Goal: Task Accomplishment & Management: Manage account settings

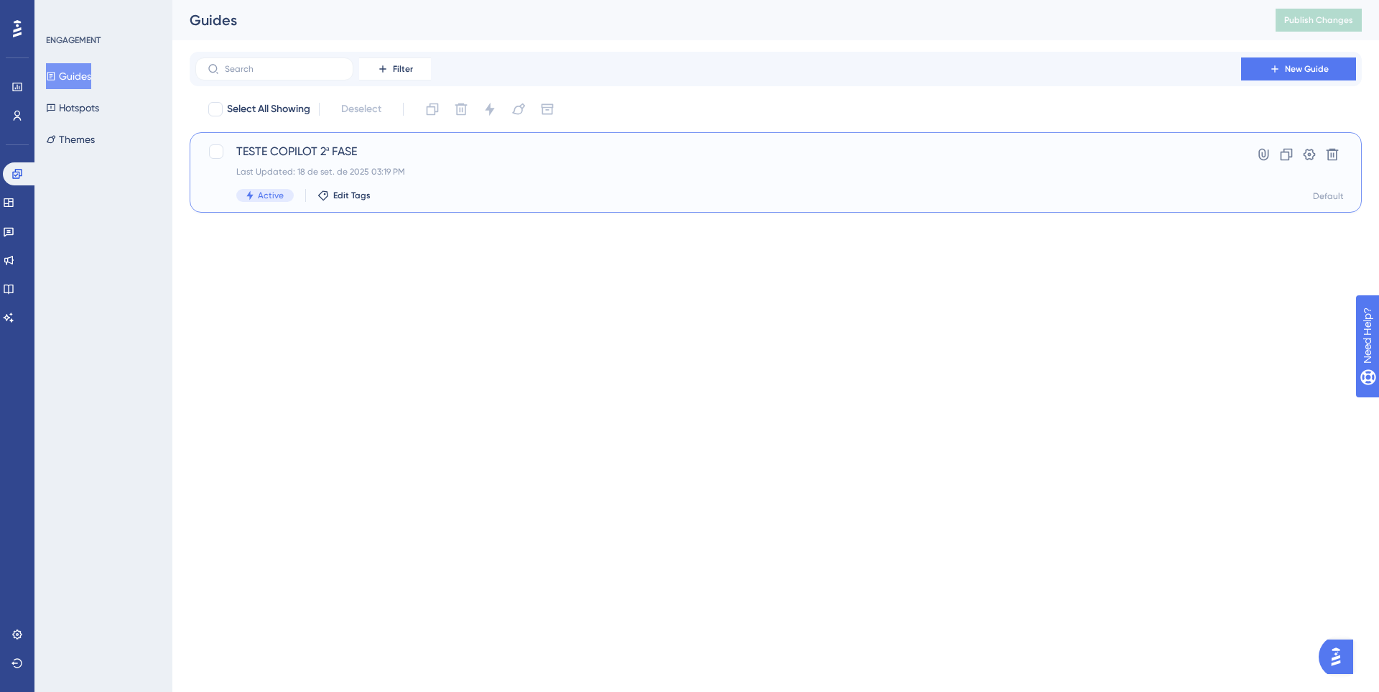
click at [476, 167] on div "Last Updated: 18 de set. de 2025 03:19 PM" at bounding box center [718, 171] width 964 height 11
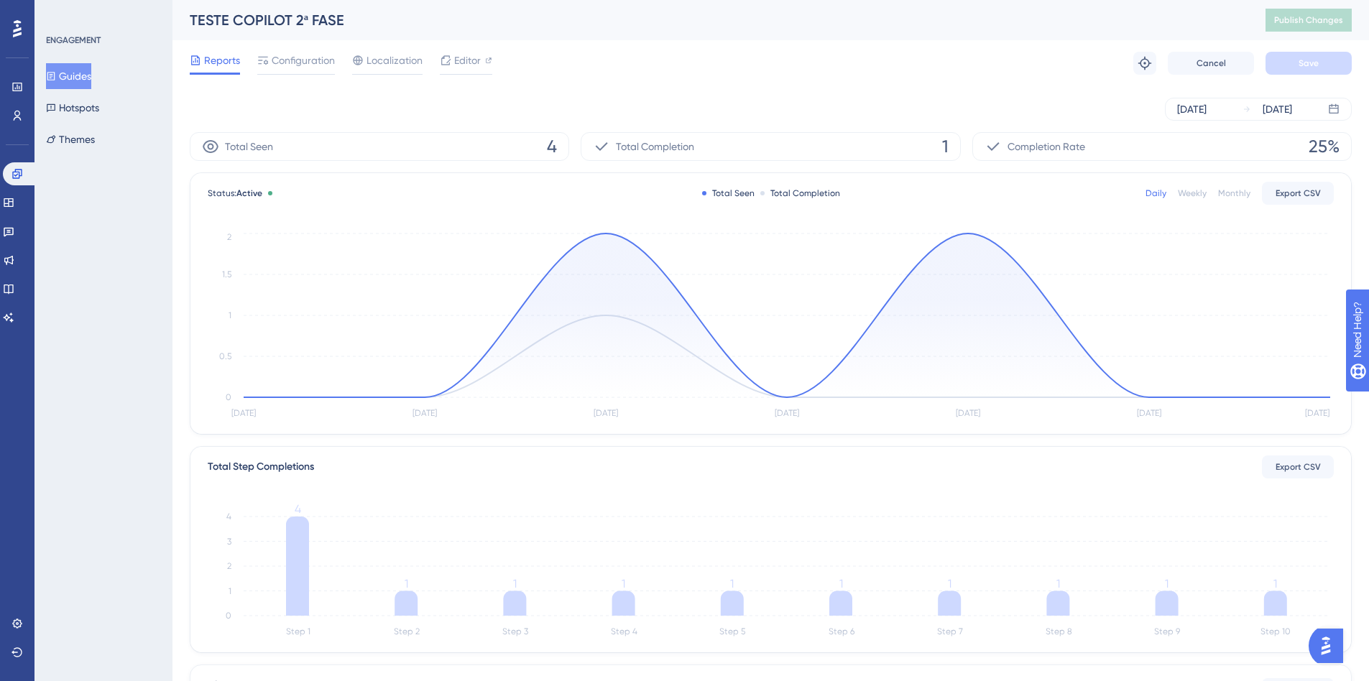
click at [255, 15] on div "TESTE COPILOT 2ª FASE" at bounding box center [710, 20] width 1040 height 20
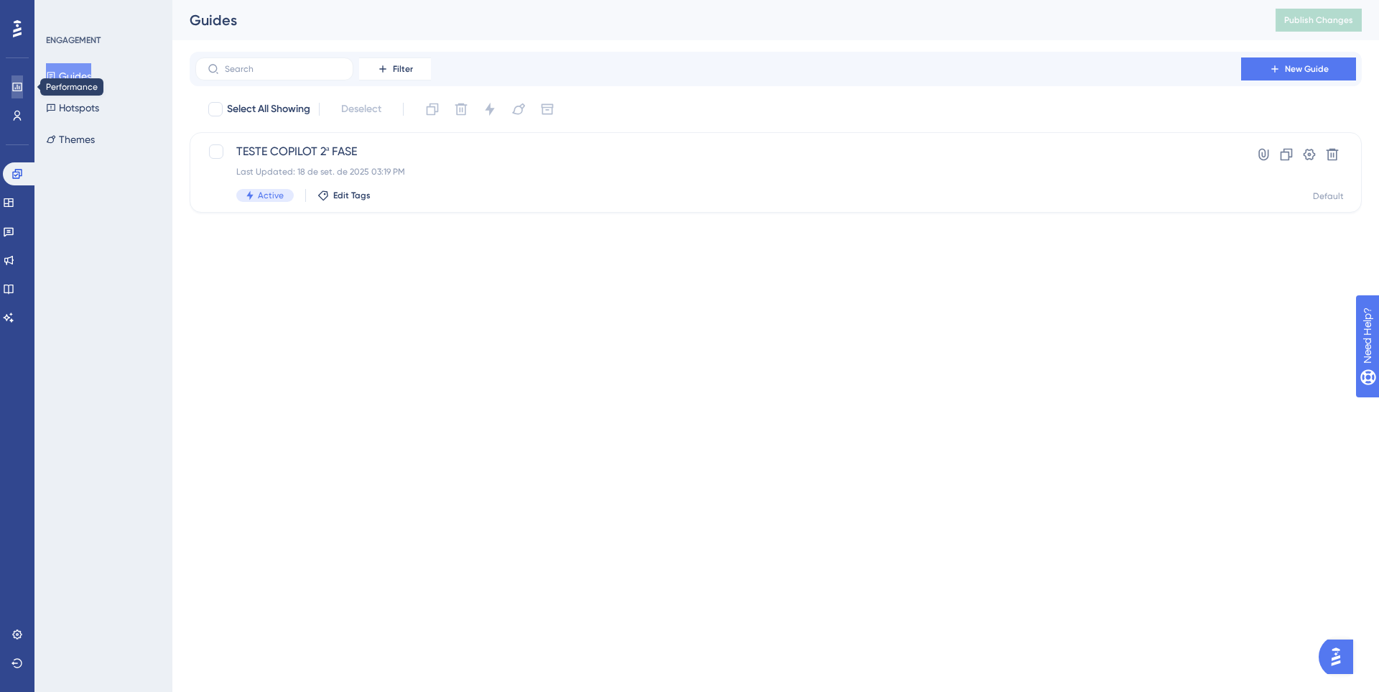
click at [13, 97] on link at bounding box center [16, 86] width 11 height 23
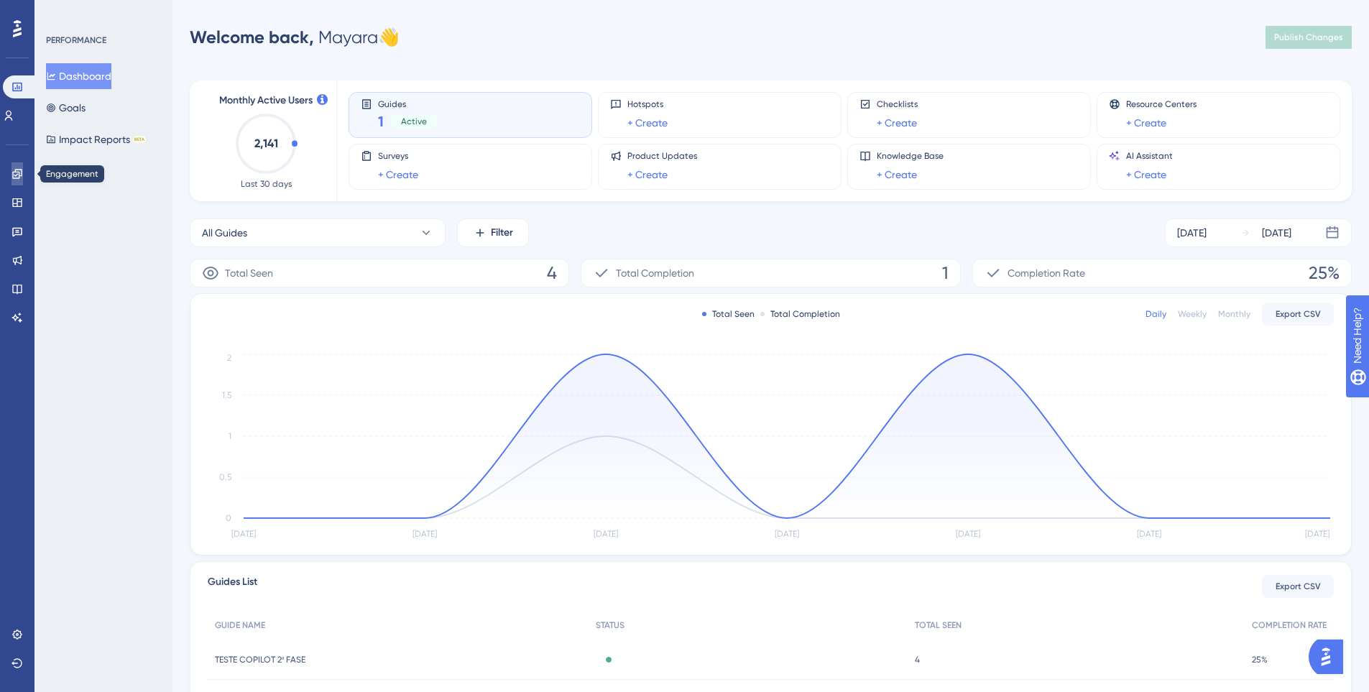
click at [19, 182] on link at bounding box center [16, 173] width 11 height 23
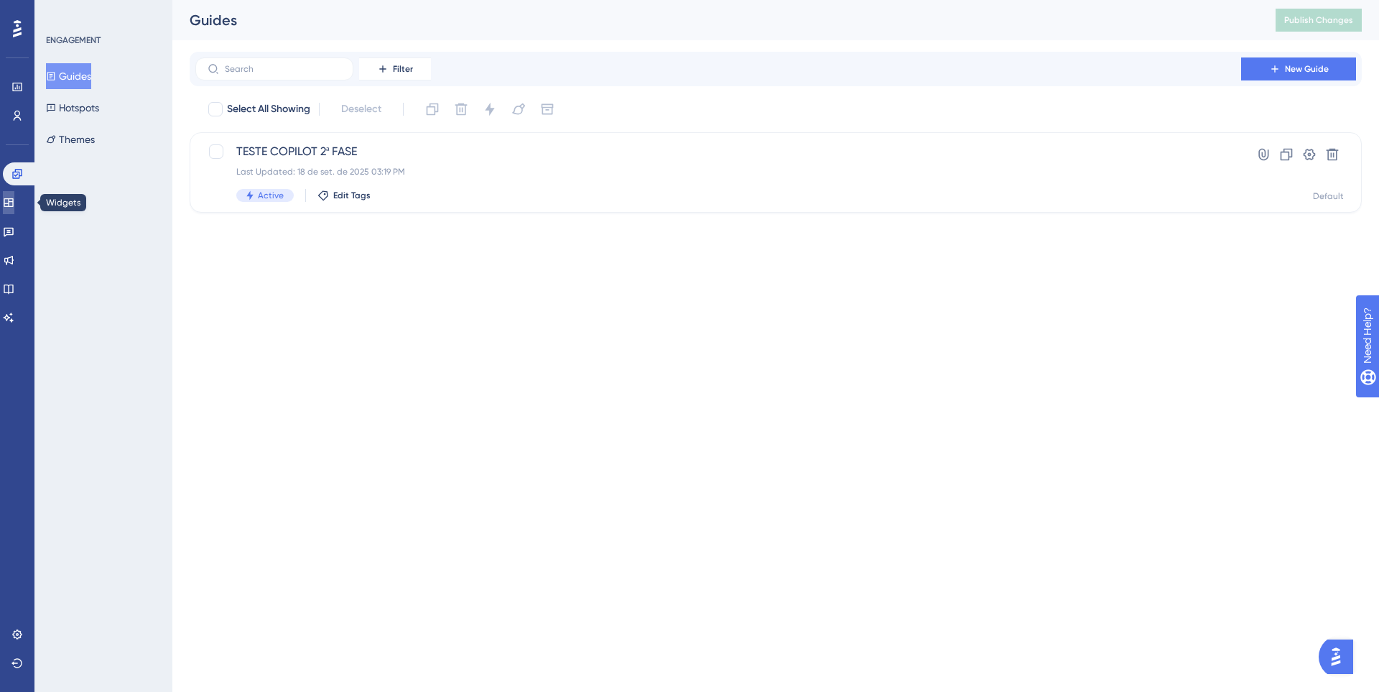
click at [10, 208] on link at bounding box center [8, 202] width 11 height 23
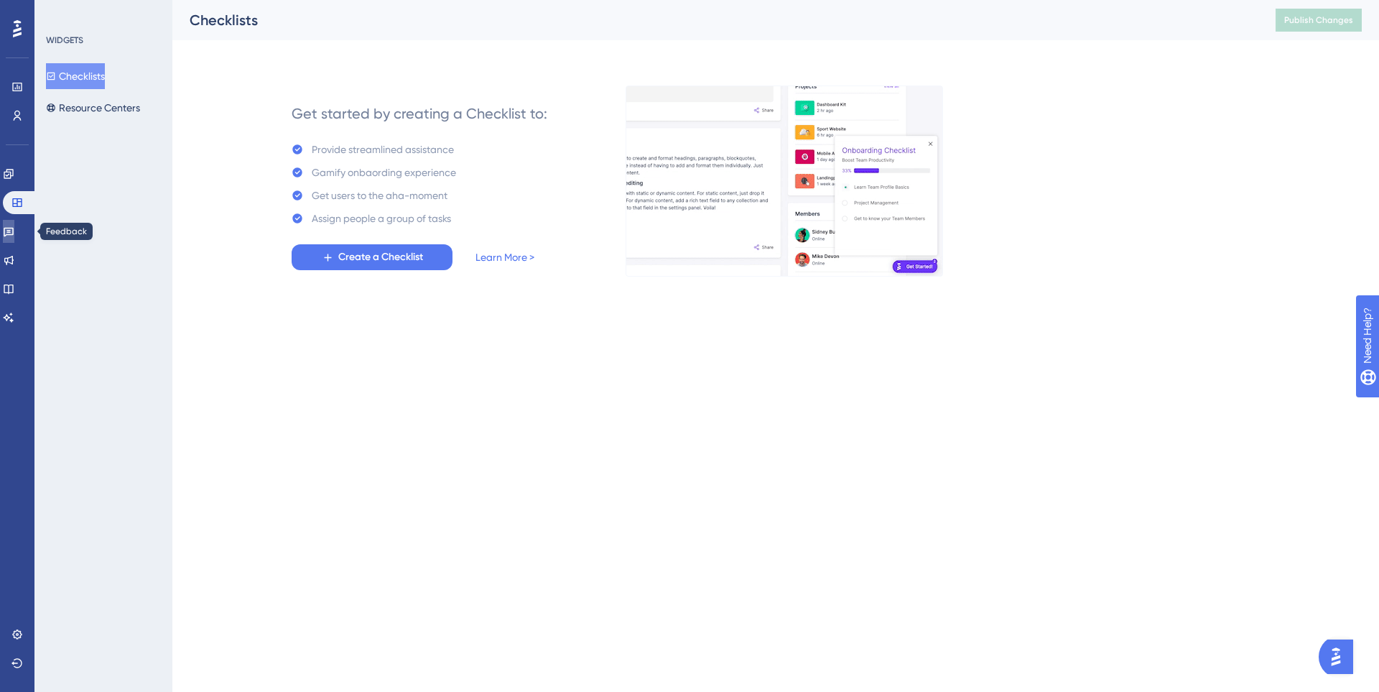
click at [14, 236] on icon at bounding box center [8, 231] width 11 height 11
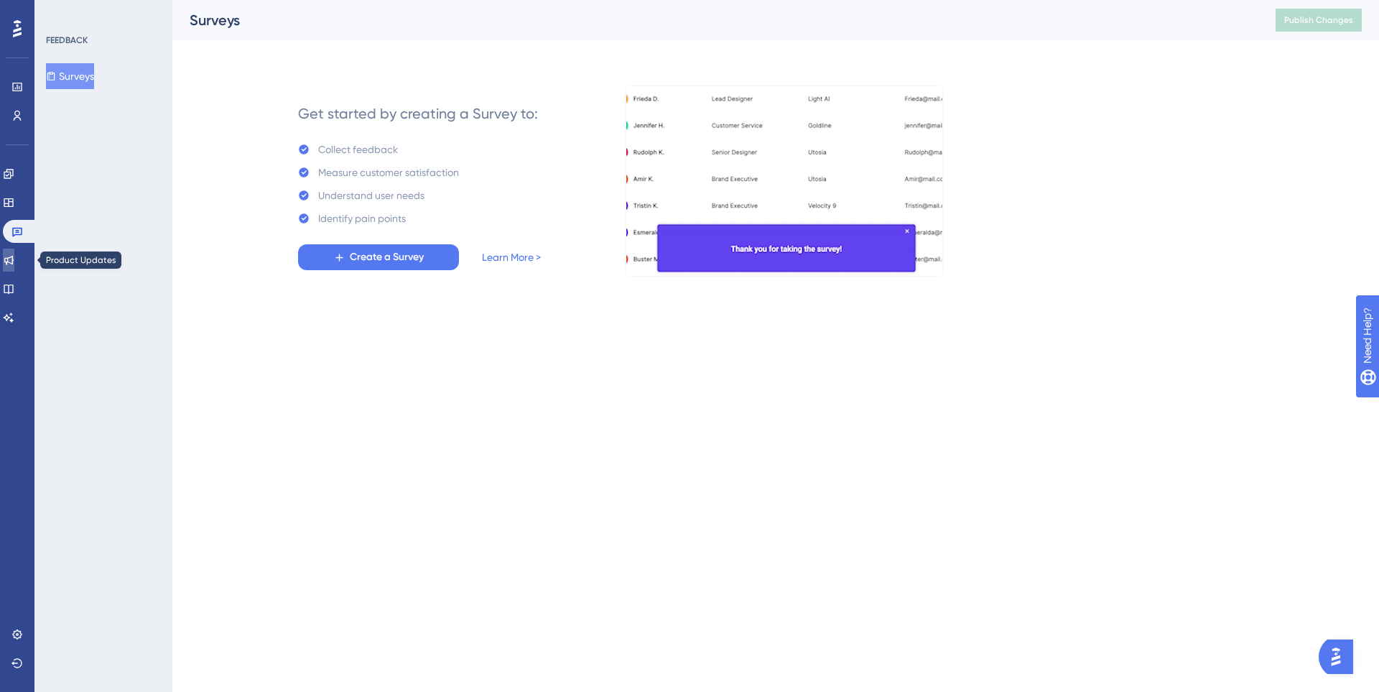
click at [14, 256] on icon at bounding box center [8, 259] width 11 height 11
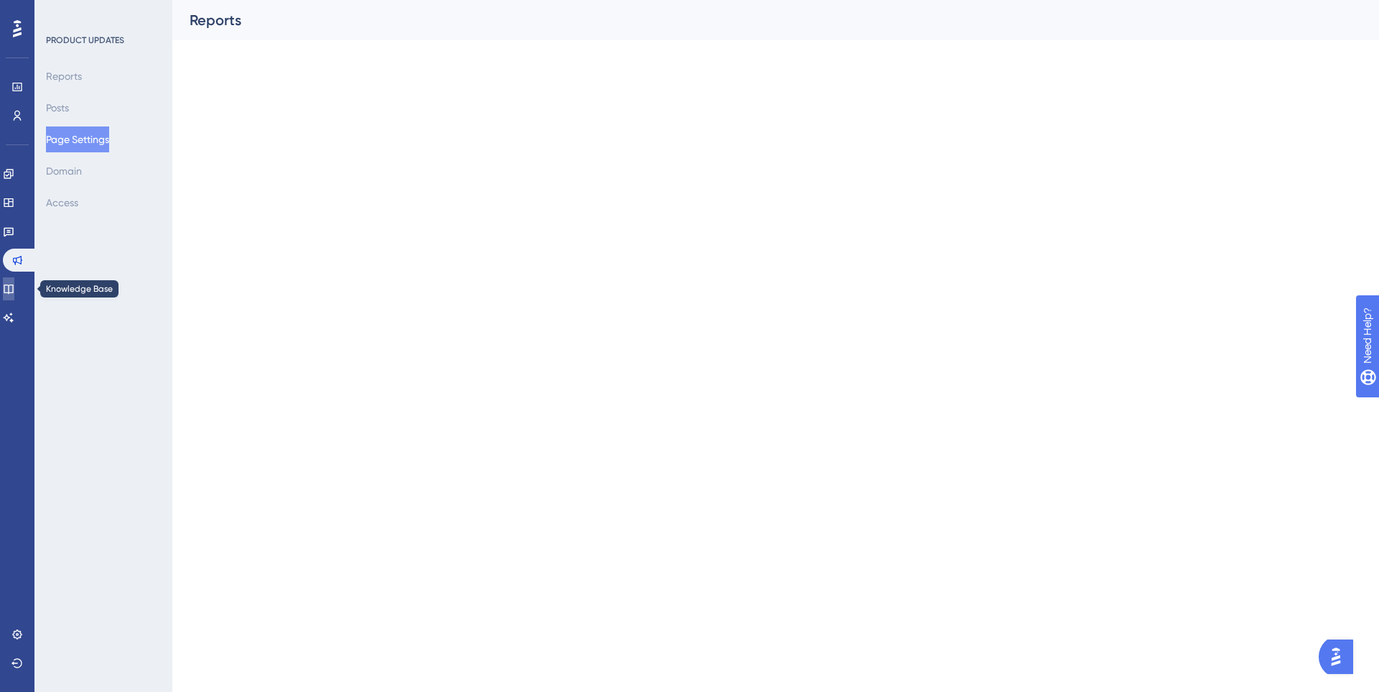
click at [14, 284] on icon at bounding box center [8, 288] width 11 height 11
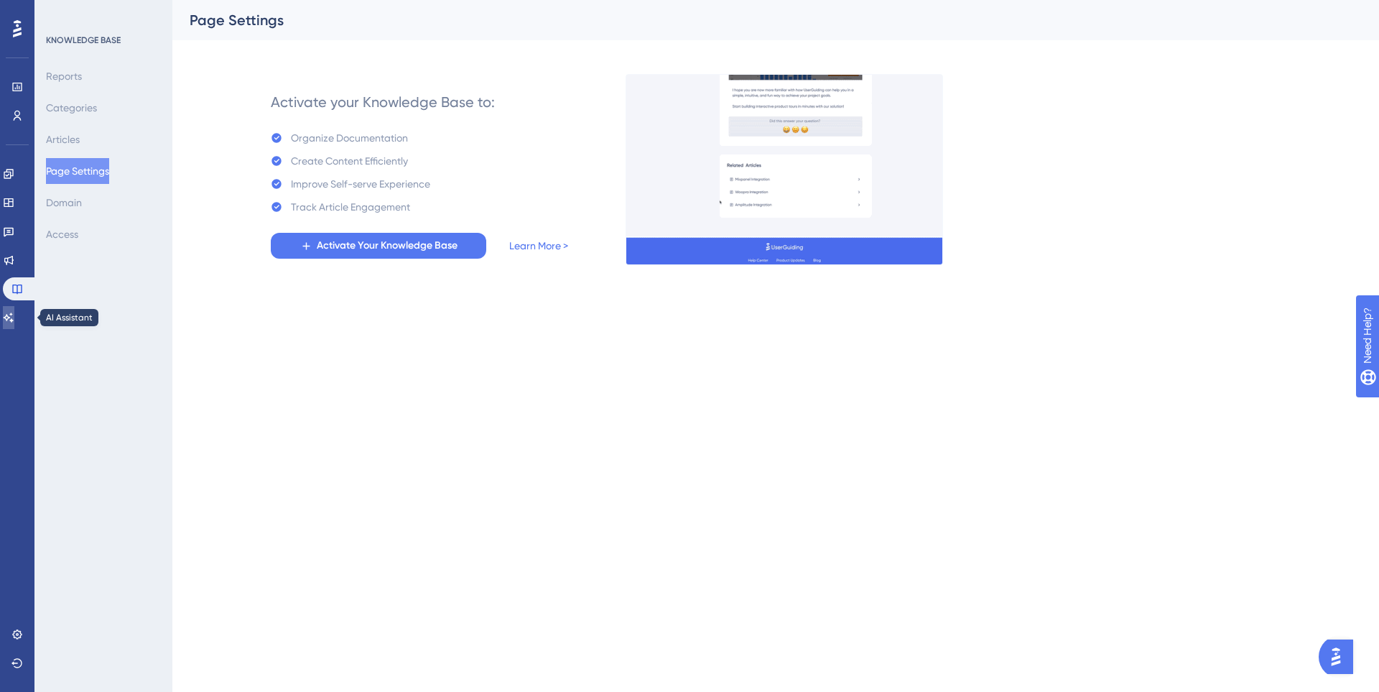
click at [11, 315] on link at bounding box center [8, 317] width 11 height 23
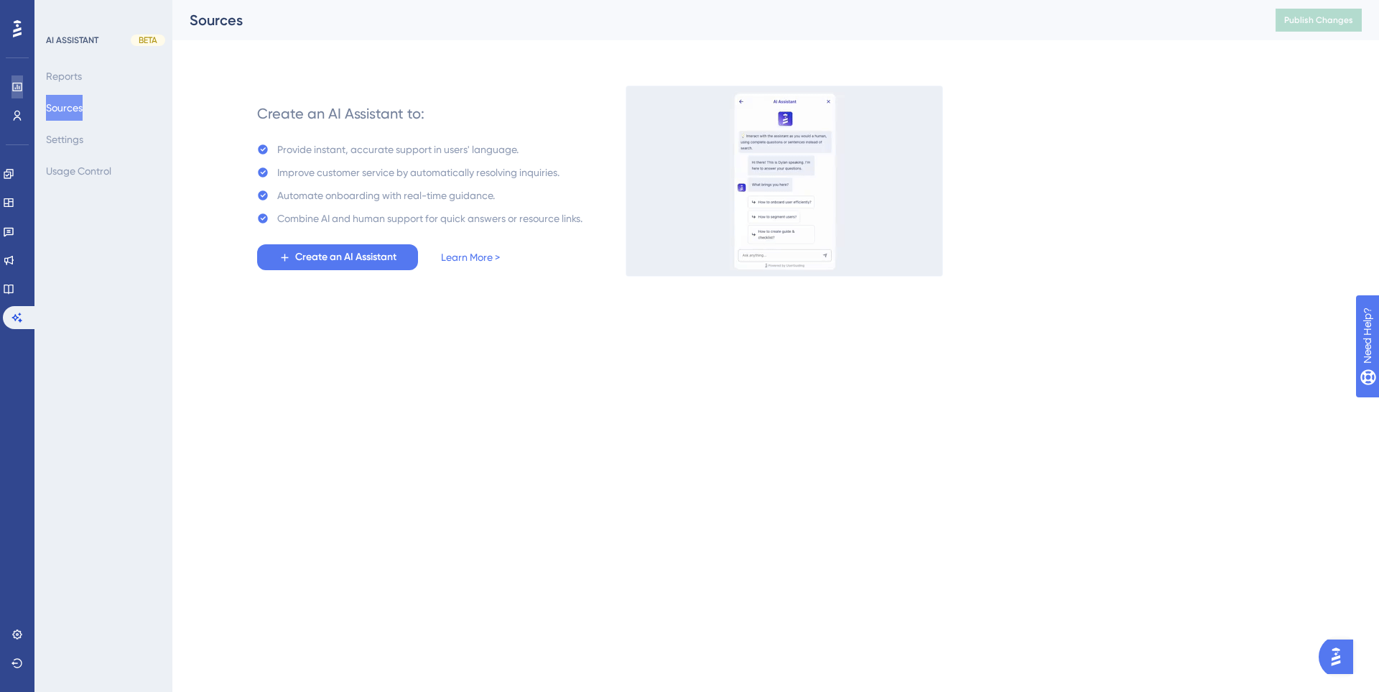
click at [21, 87] on icon at bounding box center [16, 86] width 11 height 11
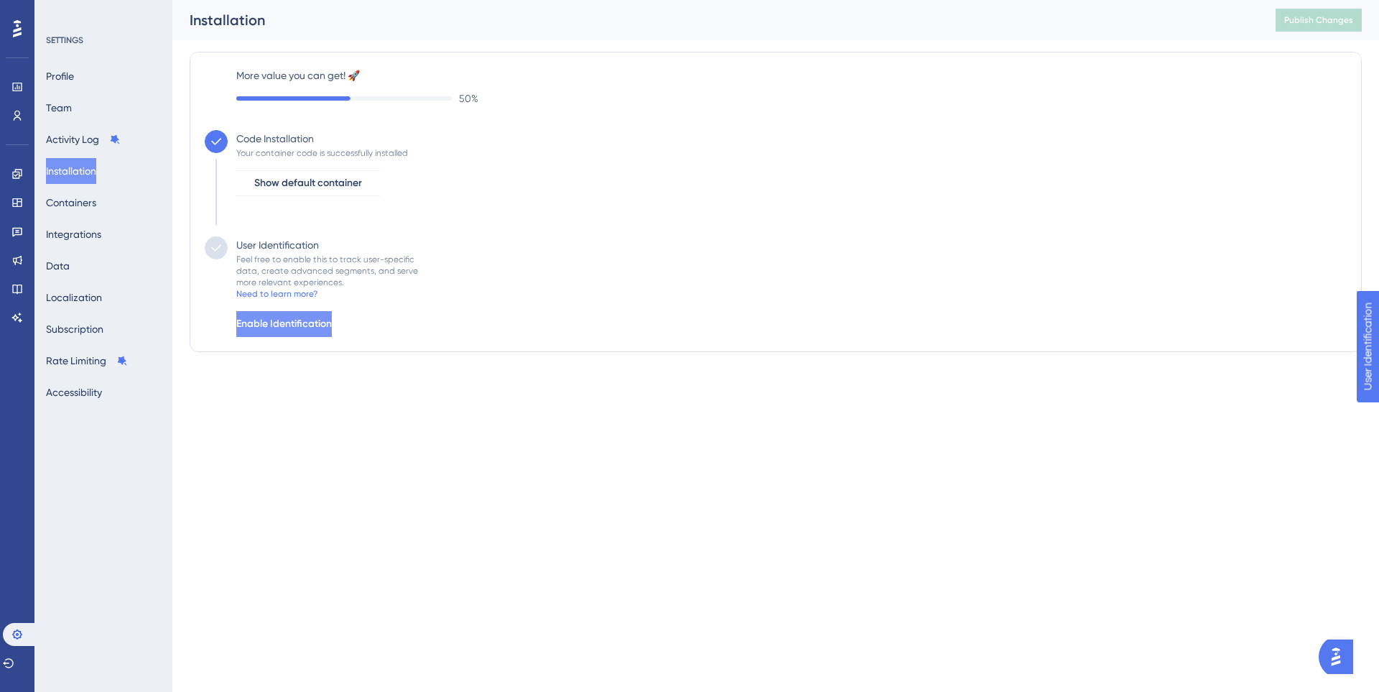
click at [324, 323] on span "Enable Identification" at bounding box center [284, 323] width 96 height 17
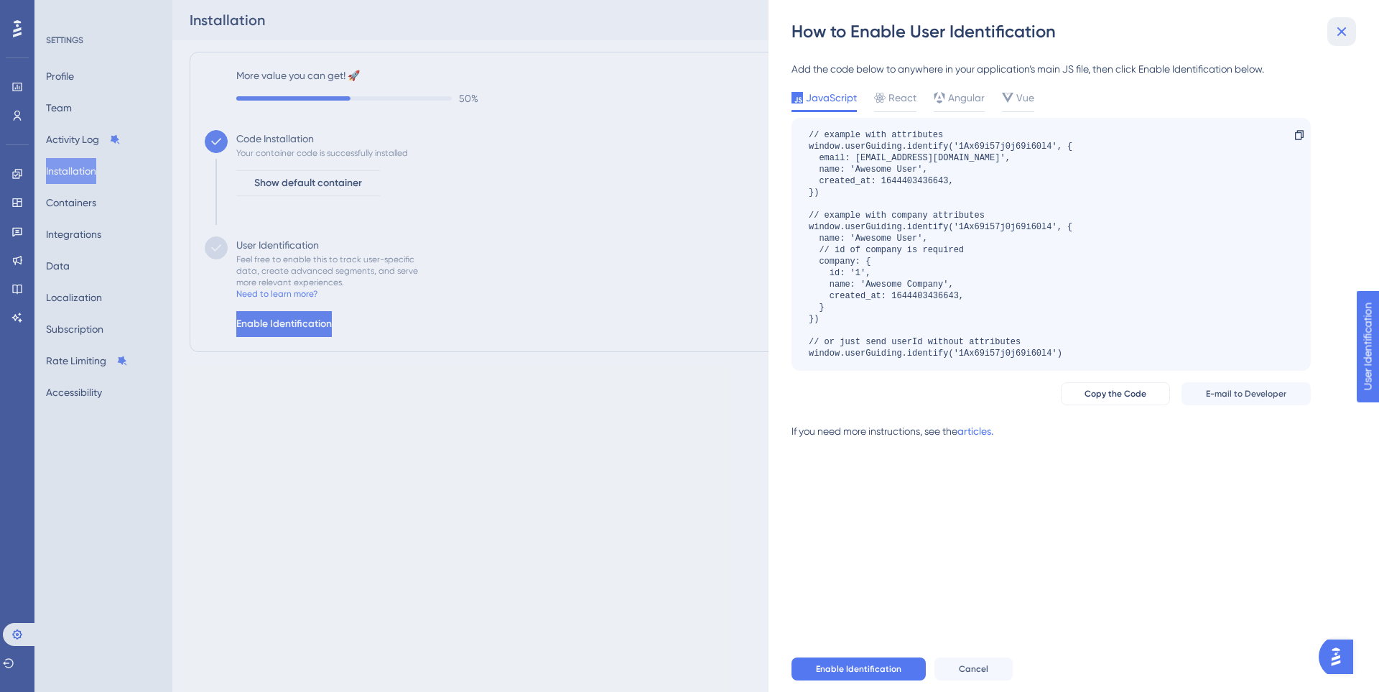
click at [1344, 26] on icon at bounding box center [1341, 31] width 17 height 17
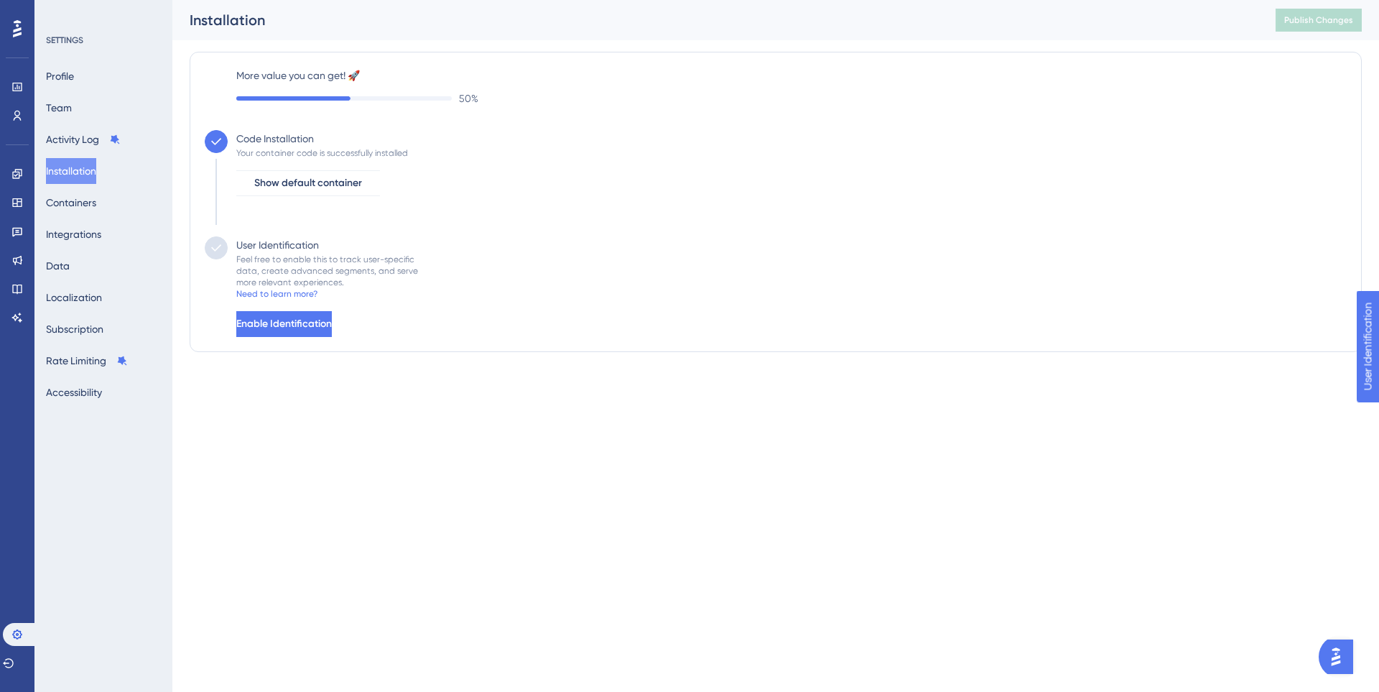
click at [91, 101] on div "Profile Team Activity Log Installation Containers Integrations Data Localizatio…" at bounding box center [104, 234] width 116 height 342
click at [71, 106] on button "Team" at bounding box center [59, 108] width 26 height 26
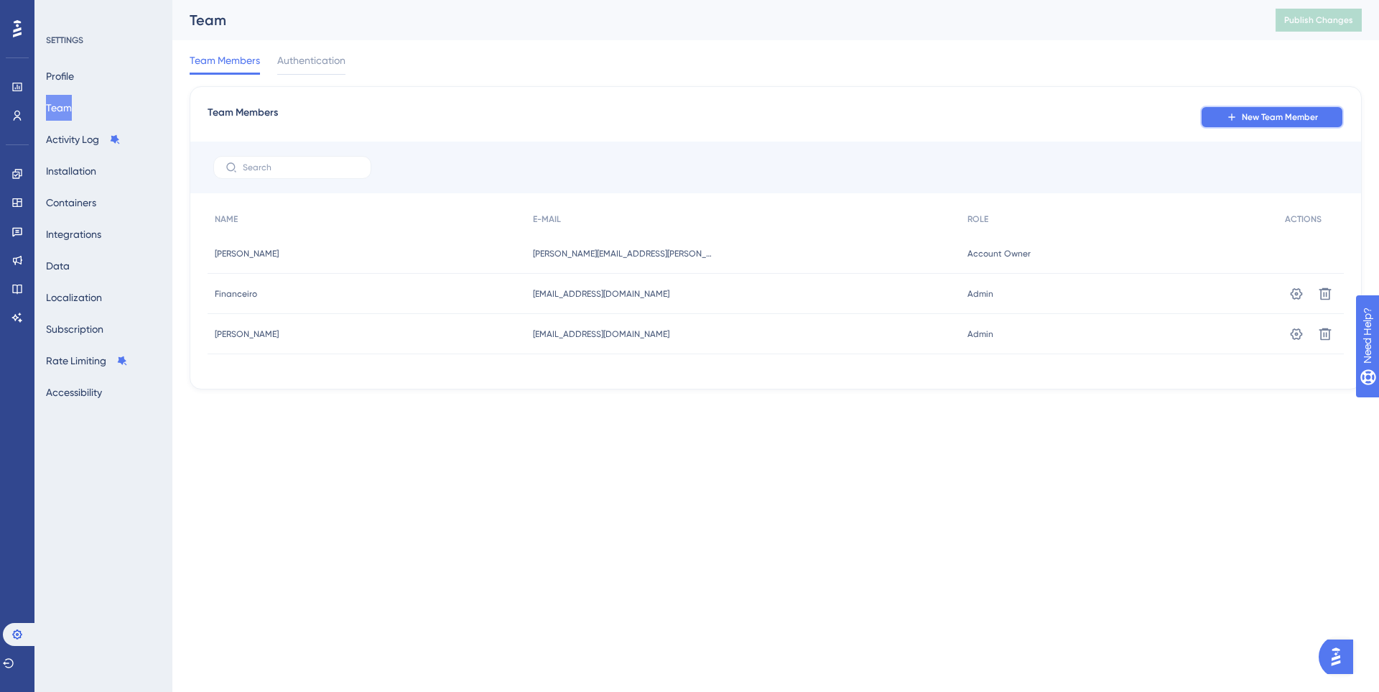
click at [1271, 114] on span "New Team Member" at bounding box center [1280, 116] width 76 height 11
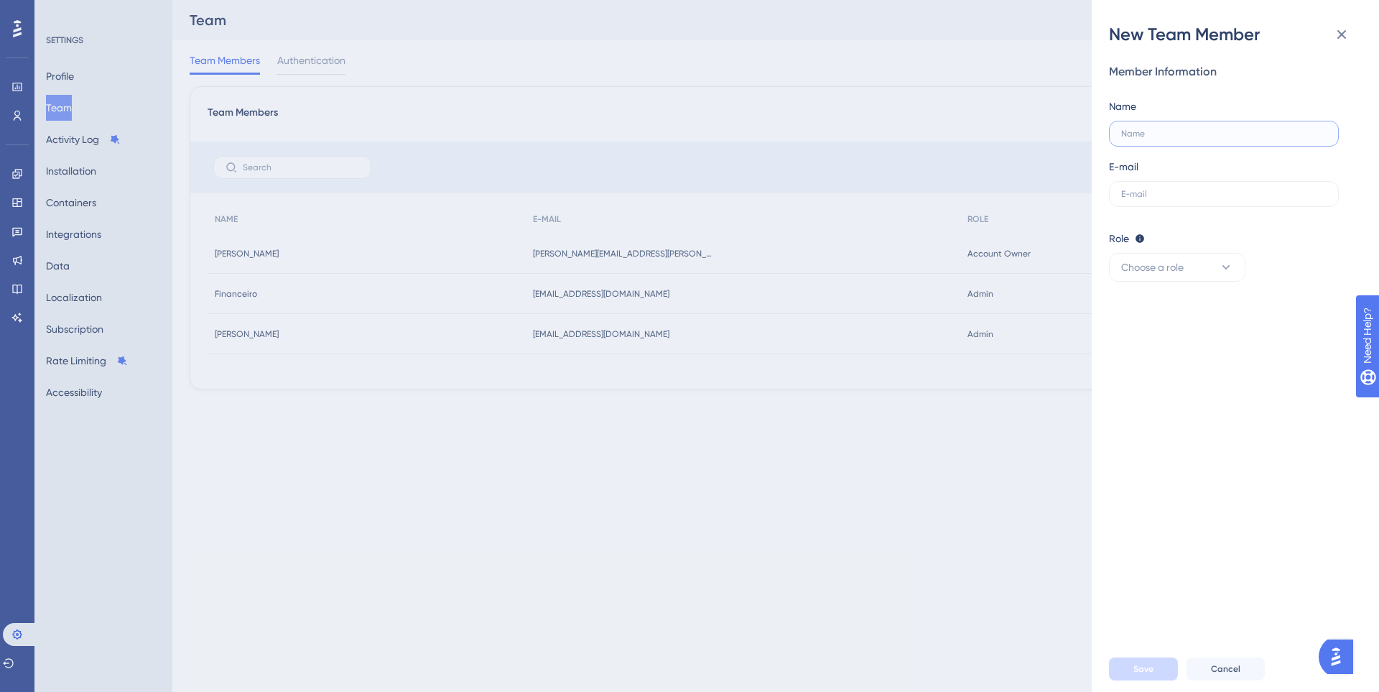
click at [1177, 131] on input "text" at bounding box center [1224, 134] width 205 height 10
type input "Tiago"
click at [1150, 168] on div "E-mail" at bounding box center [1224, 182] width 230 height 49
click at [1147, 199] on label at bounding box center [1224, 194] width 230 height 26
click at [1147, 199] on input "text" at bounding box center [1224, 194] width 205 height 10
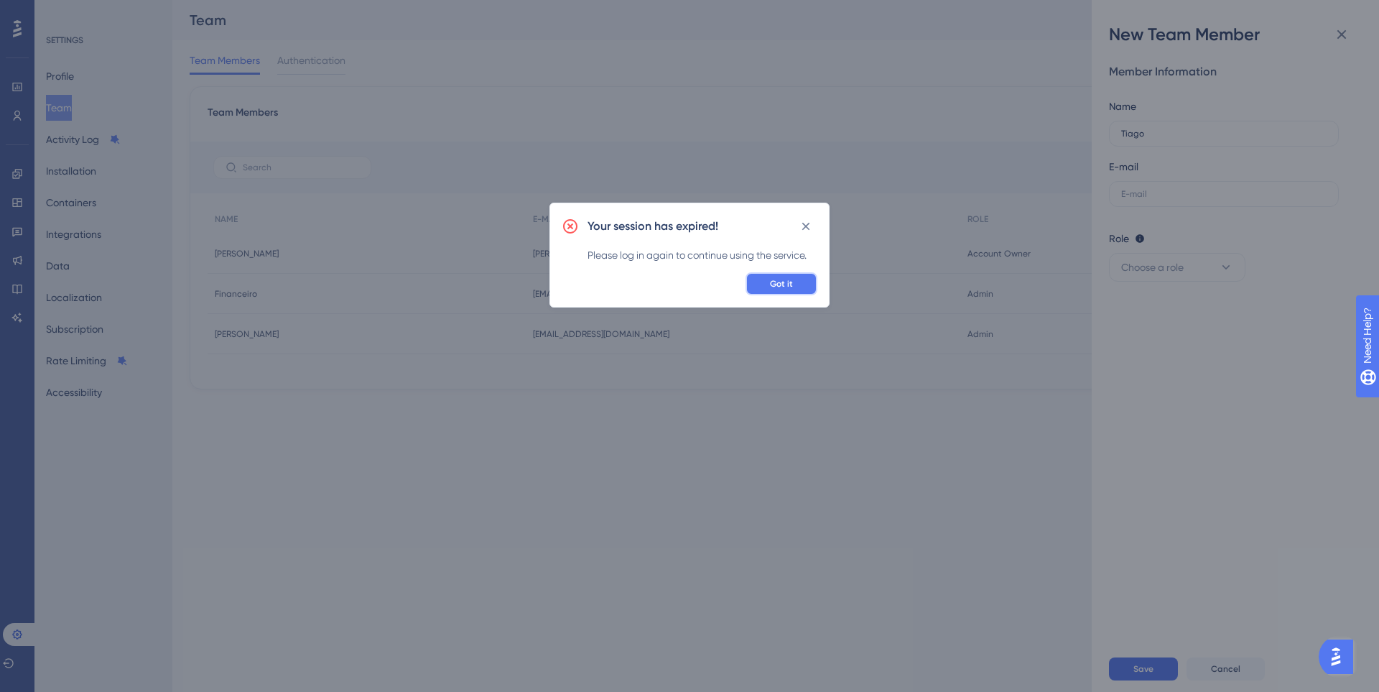
click at [786, 290] on button "Got it" at bounding box center [782, 283] width 72 height 23
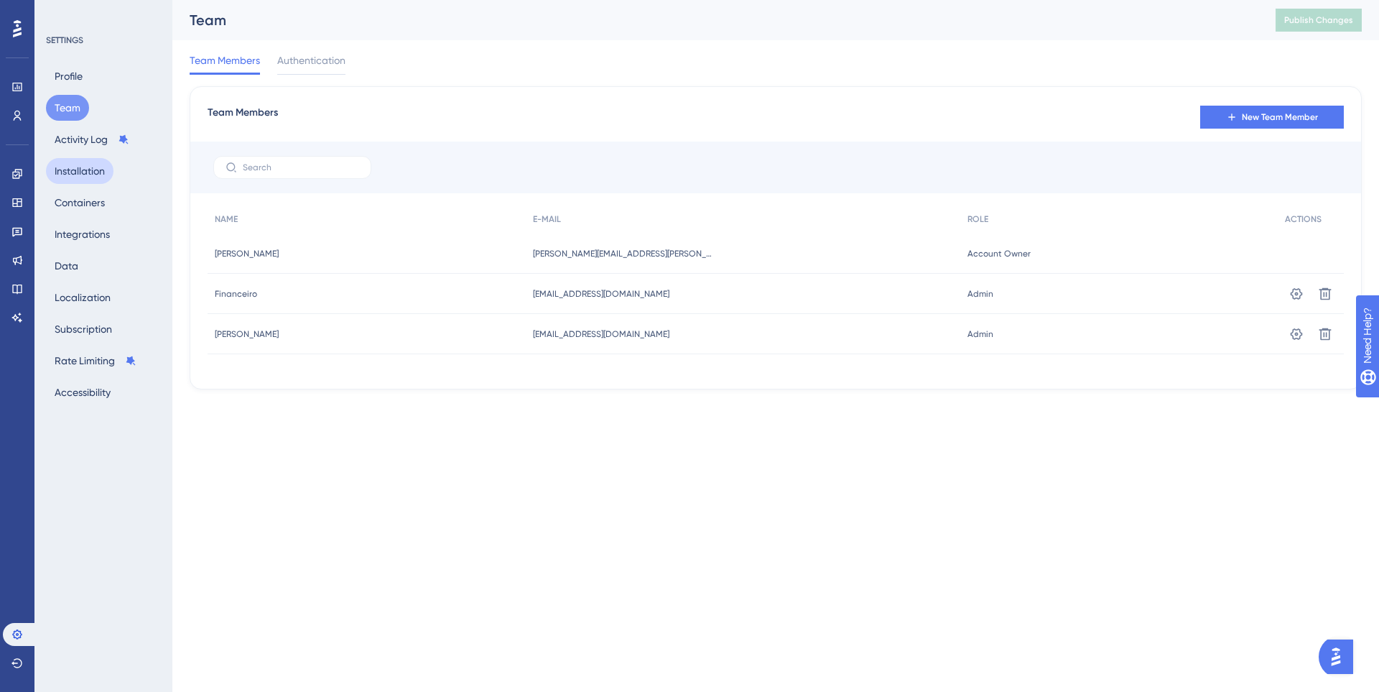
click at [81, 165] on button "Installation" at bounding box center [80, 171] width 68 height 26
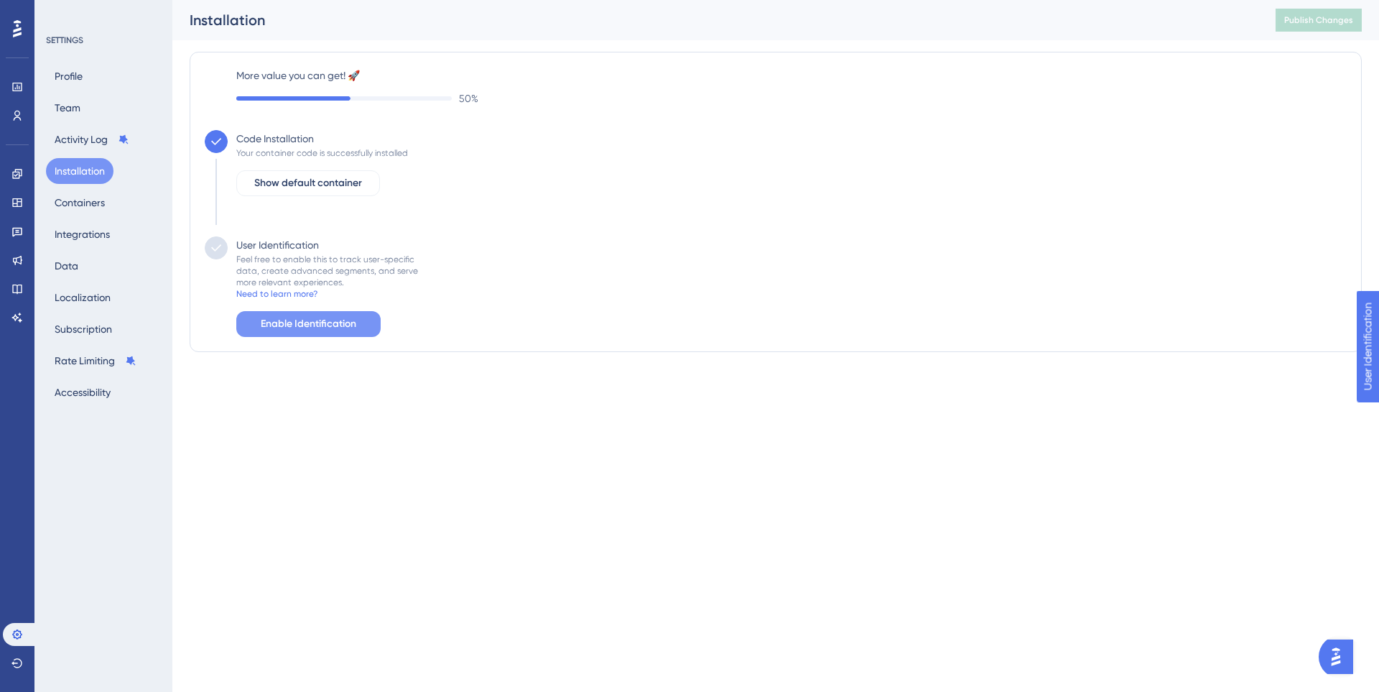
click at [297, 326] on span "Enable Identification" at bounding box center [309, 323] width 96 height 17
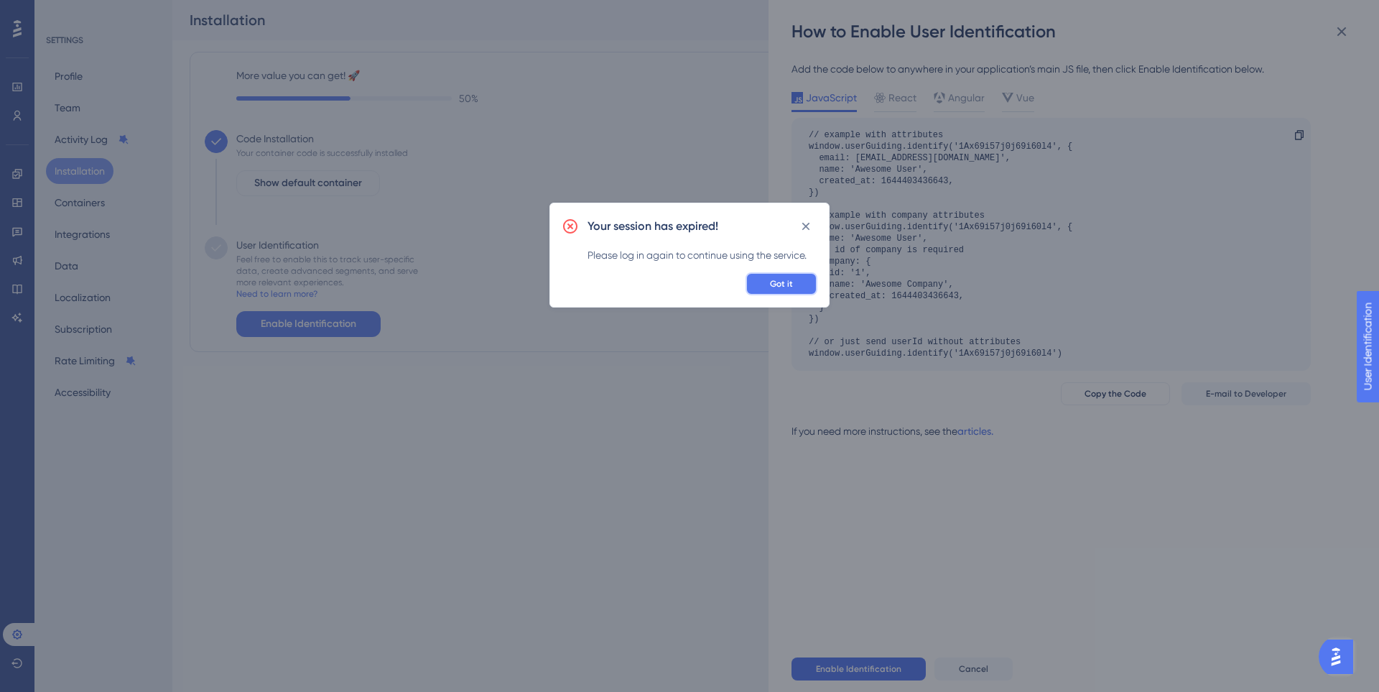
click at [799, 284] on button "Got it" at bounding box center [782, 283] width 72 height 23
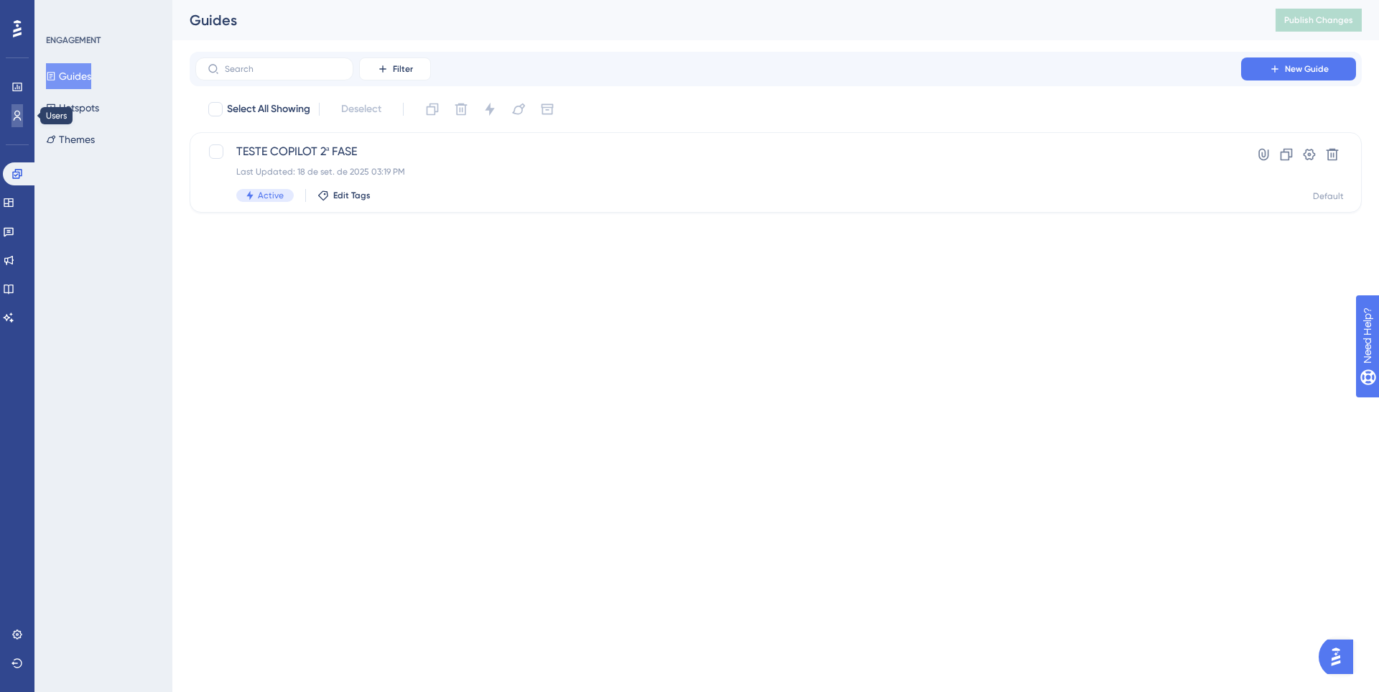
click at [23, 124] on link at bounding box center [16, 115] width 11 height 23
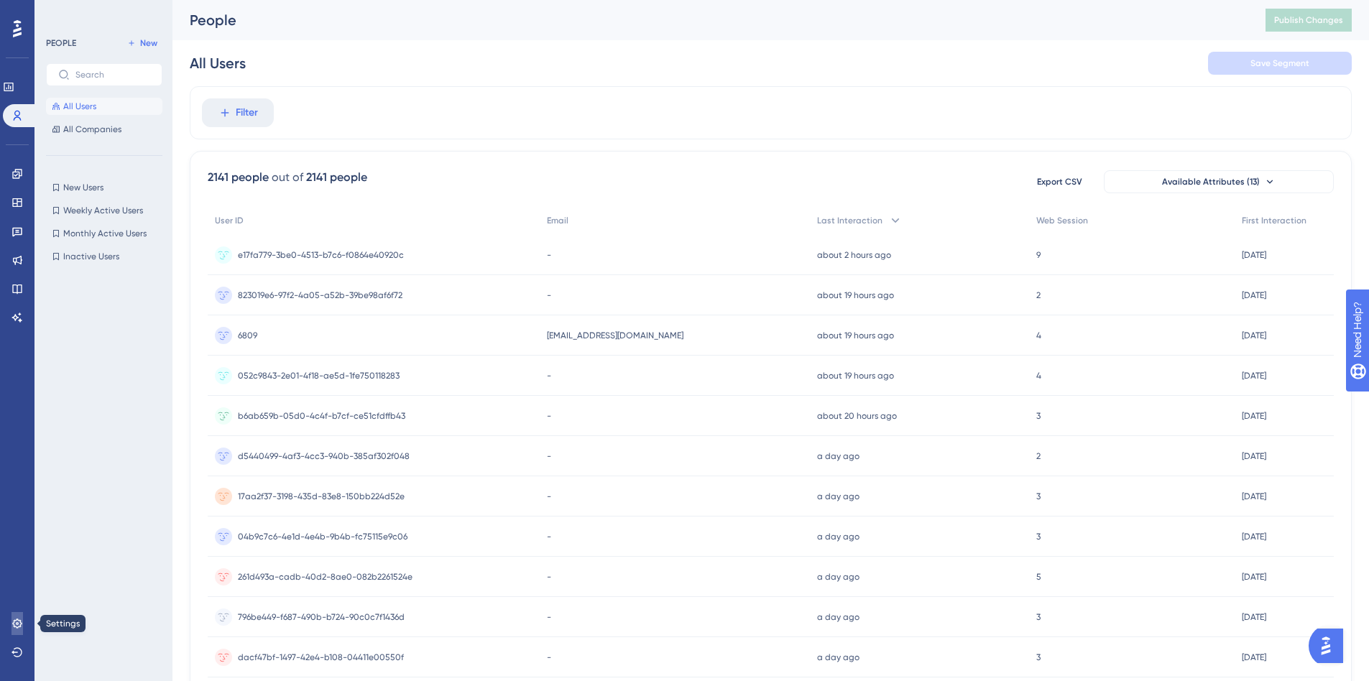
click at [16, 620] on icon at bounding box center [16, 623] width 11 height 11
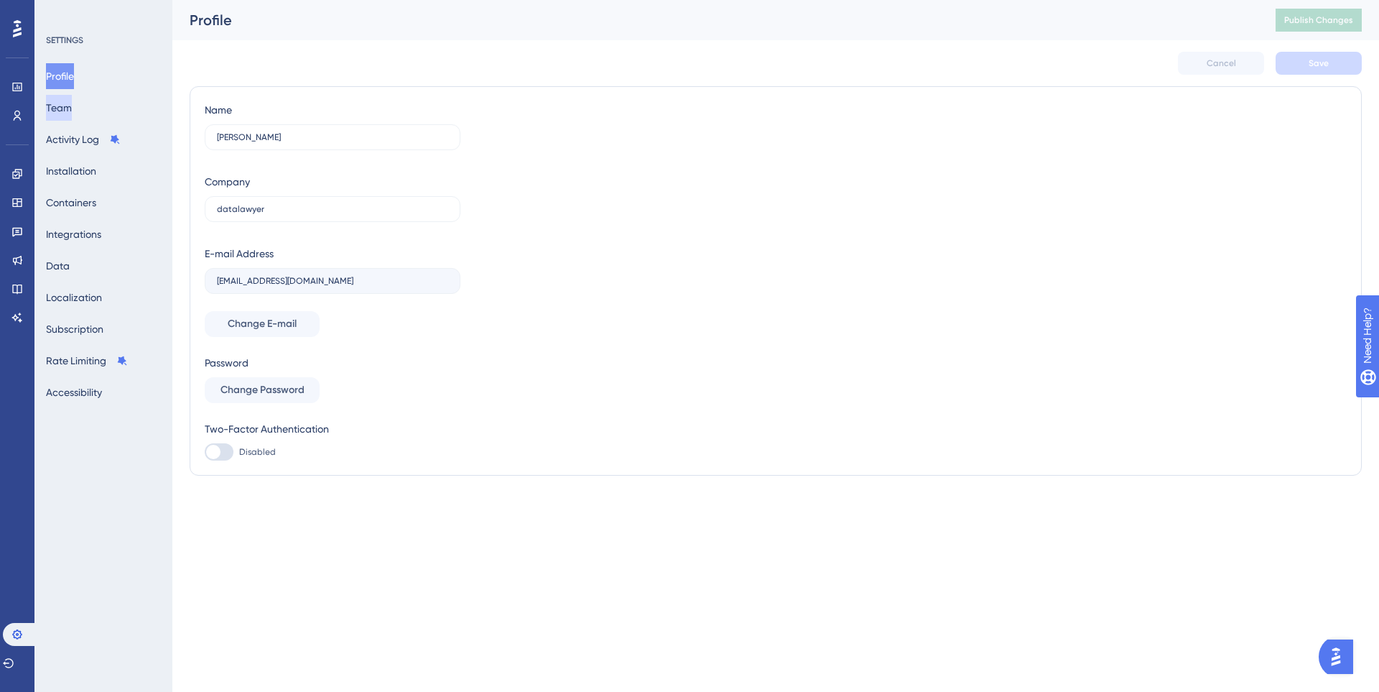
click at [72, 103] on button "Team" at bounding box center [59, 108] width 26 height 26
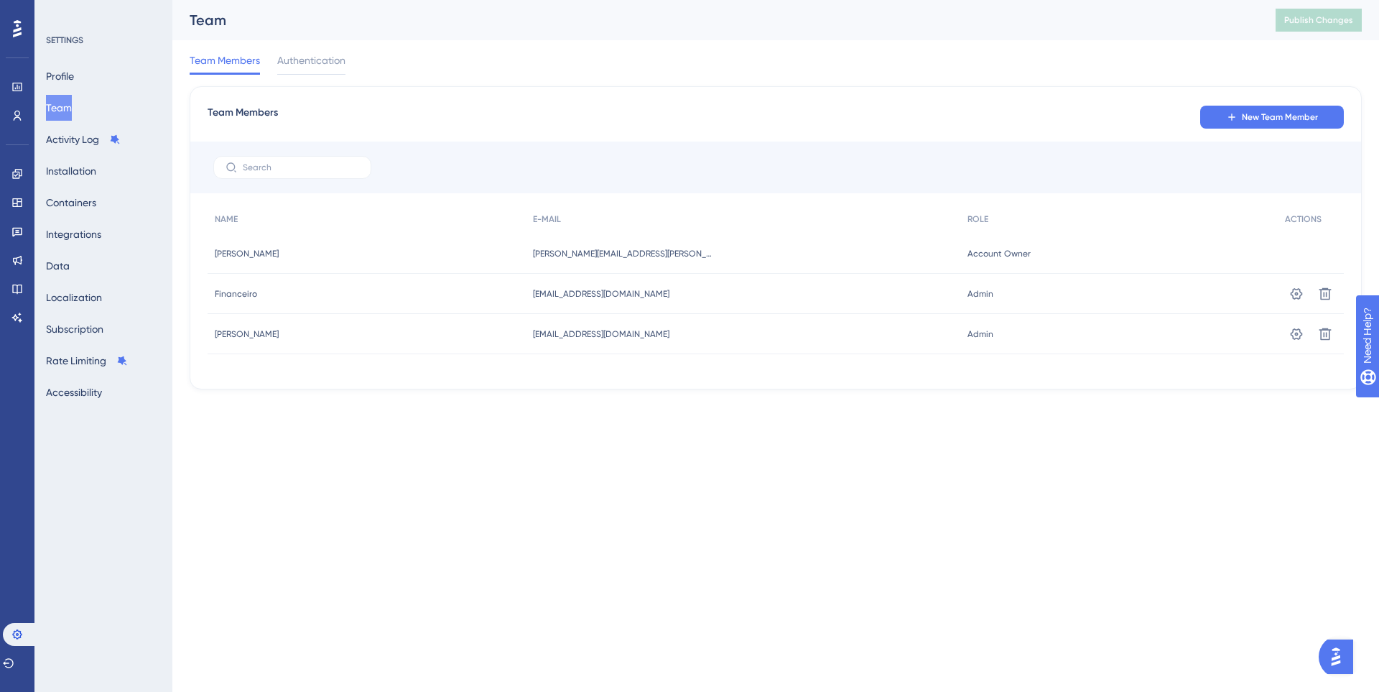
click at [72, 107] on button "Team" at bounding box center [59, 108] width 26 height 26
click at [1277, 126] on button "New Team Member" at bounding box center [1273, 117] width 144 height 23
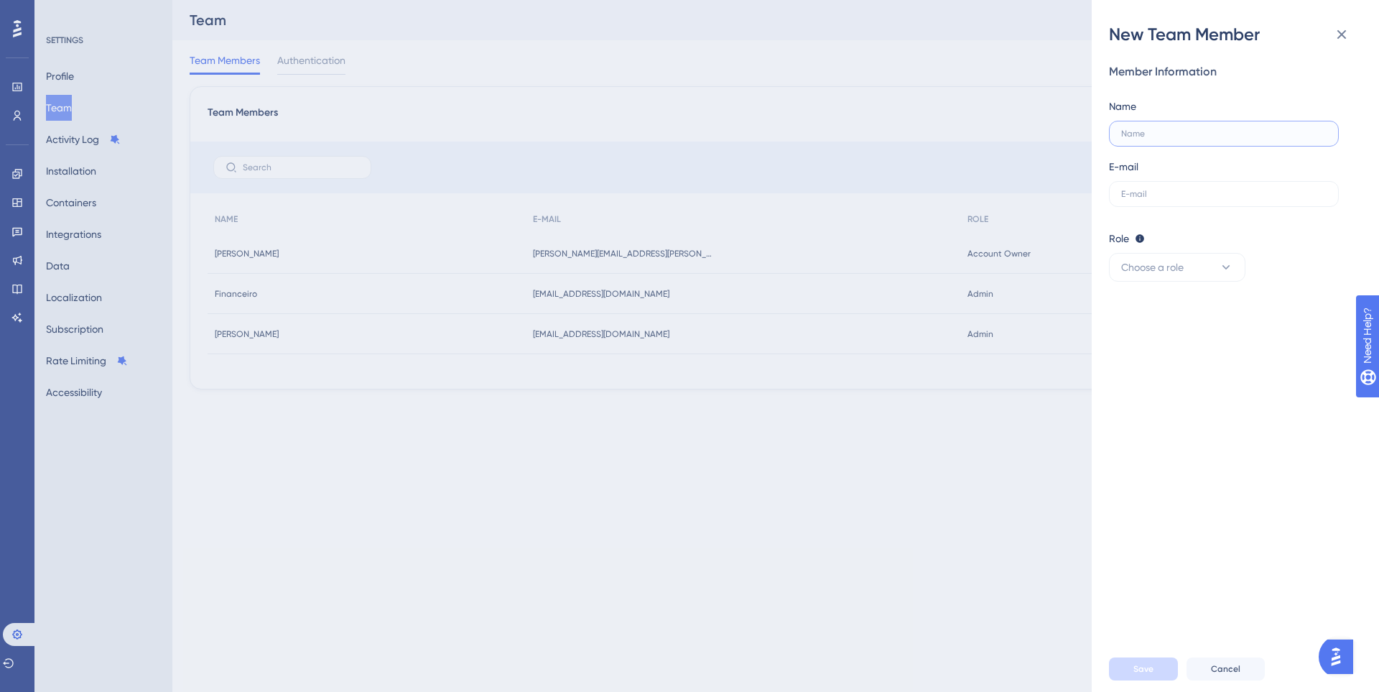
click at [1227, 129] on input "text" at bounding box center [1224, 134] width 205 height 10
type input "Tiago"
click at [1203, 200] on label at bounding box center [1224, 194] width 230 height 26
click at [1203, 199] on input "text" at bounding box center [1224, 194] width 205 height 10
paste input "[EMAIL_ADDRESS][PERSON_NAME][DOMAIN_NAME]"
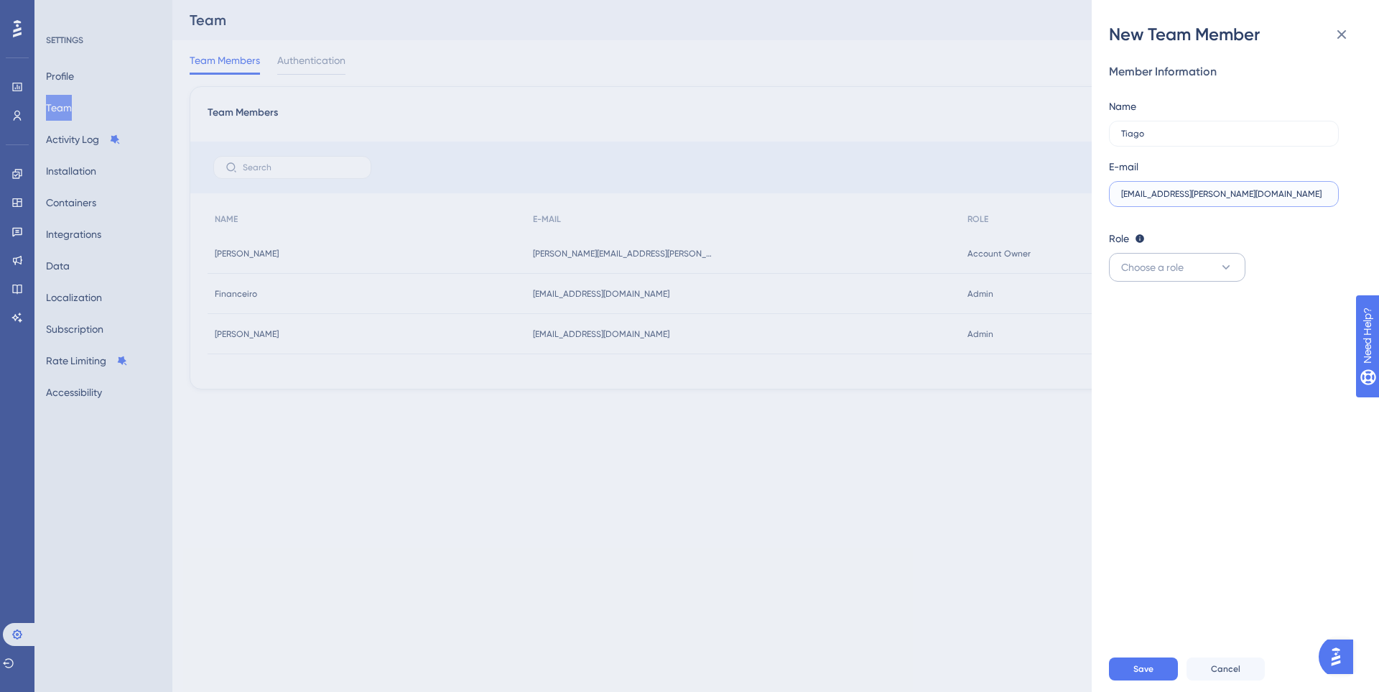
type input "[EMAIL_ADDRESS][PERSON_NAME][DOMAIN_NAME]"
click at [1176, 256] on button "Choose a role" at bounding box center [1177, 267] width 137 height 29
click at [1155, 366] on div "Editor Upgrade" at bounding box center [1177, 368] width 95 height 17
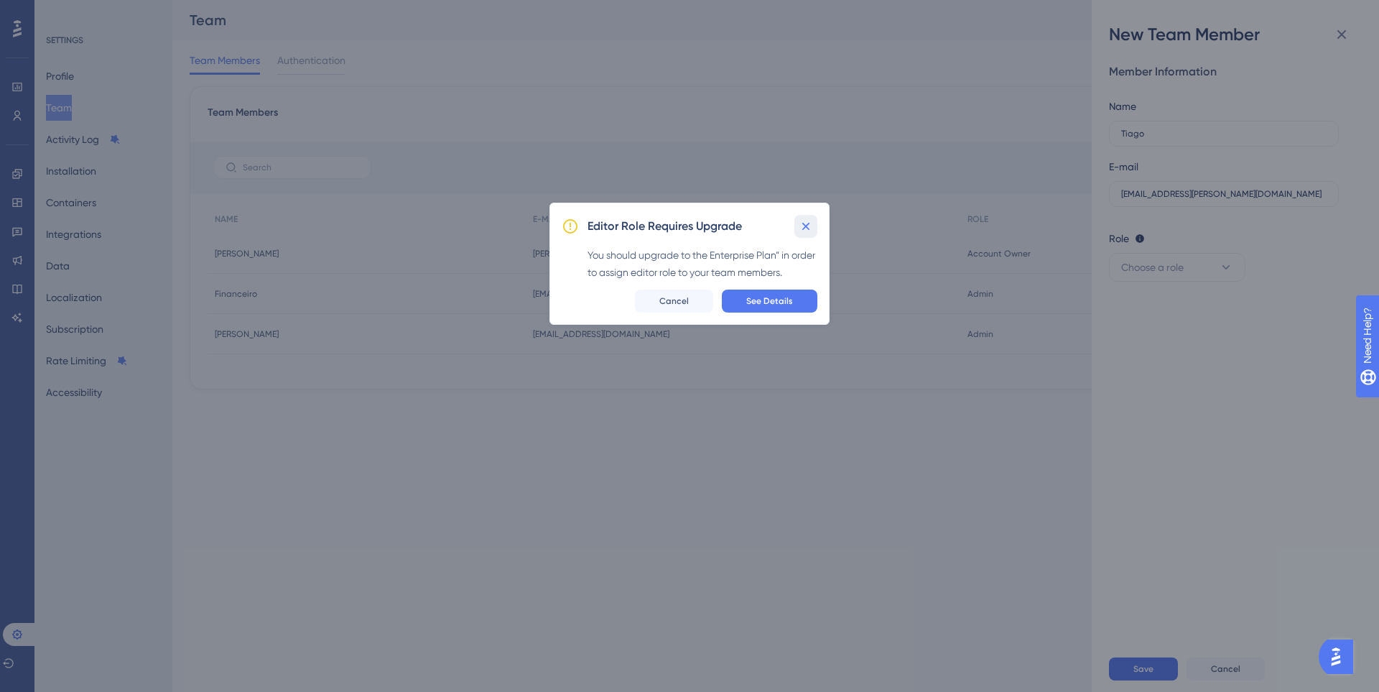
click at [810, 226] on icon at bounding box center [806, 226] width 14 height 14
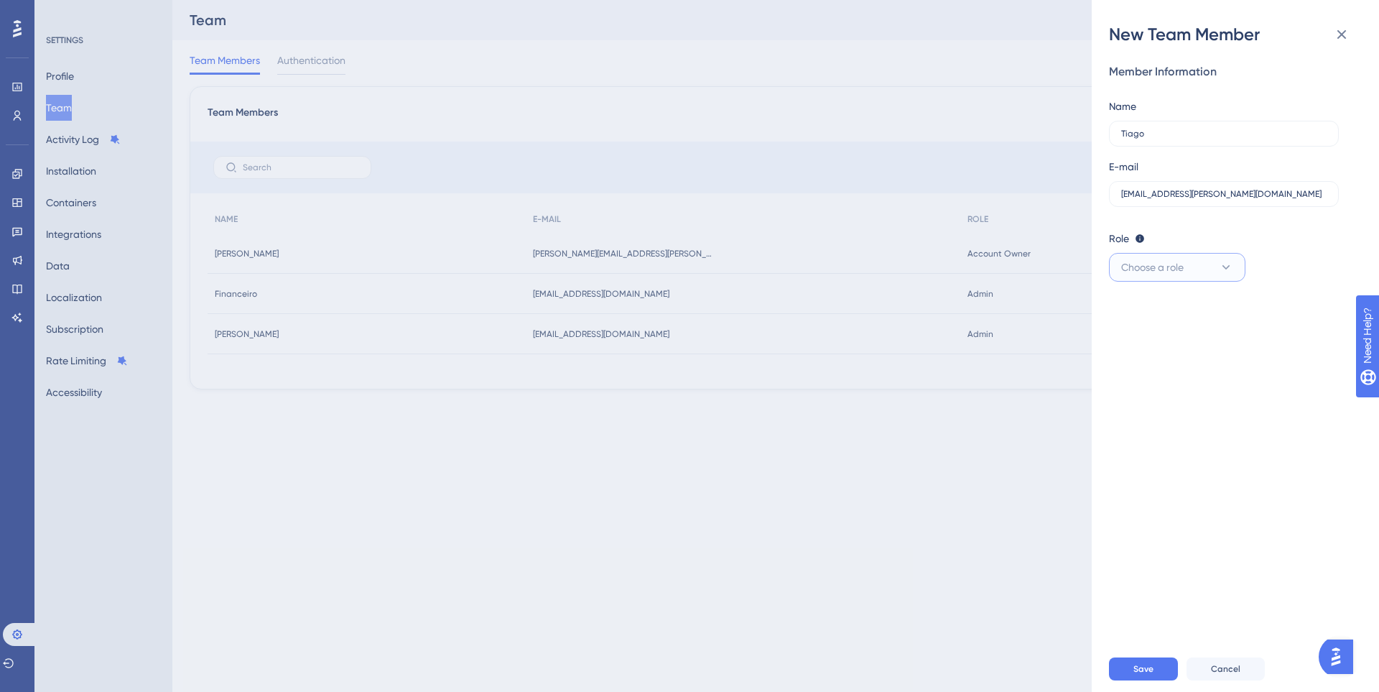
click at [1165, 270] on span "Choose a role" at bounding box center [1153, 267] width 63 height 17
click at [1152, 314] on span "Admin" at bounding box center [1144, 310] width 29 height 17
click at [1162, 270] on button "Admin" at bounding box center [1177, 267] width 137 height 29
click at [1157, 317] on span "Admin" at bounding box center [1144, 310] width 29 height 17
click at [1155, 262] on button "Admin" at bounding box center [1177, 267] width 137 height 29
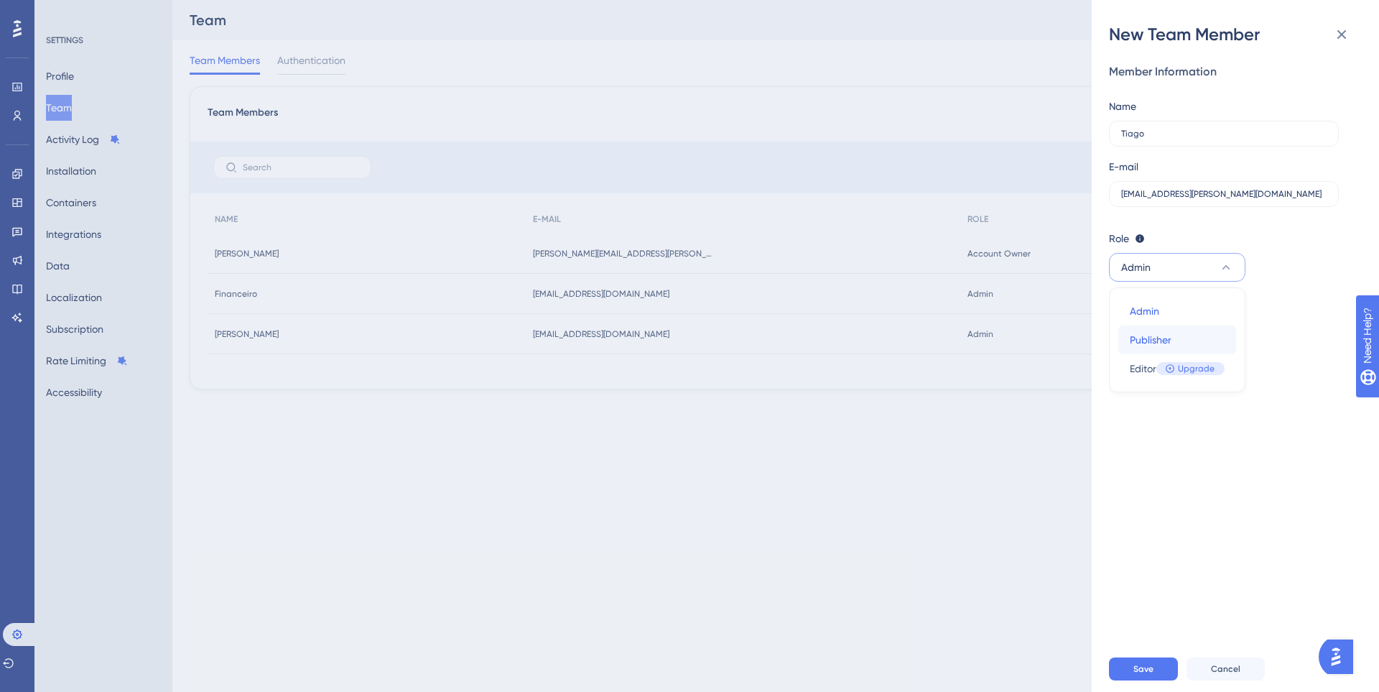
drag, startPoint x: 1151, startPoint y: 338, endPoint x: 1134, endPoint y: 424, distance: 87.2
click at [1152, 339] on span "Publisher" at bounding box center [1151, 339] width 42 height 17
click at [1134, 675] on button "Save" at bounding box center [1143, 668] width 69 height 23
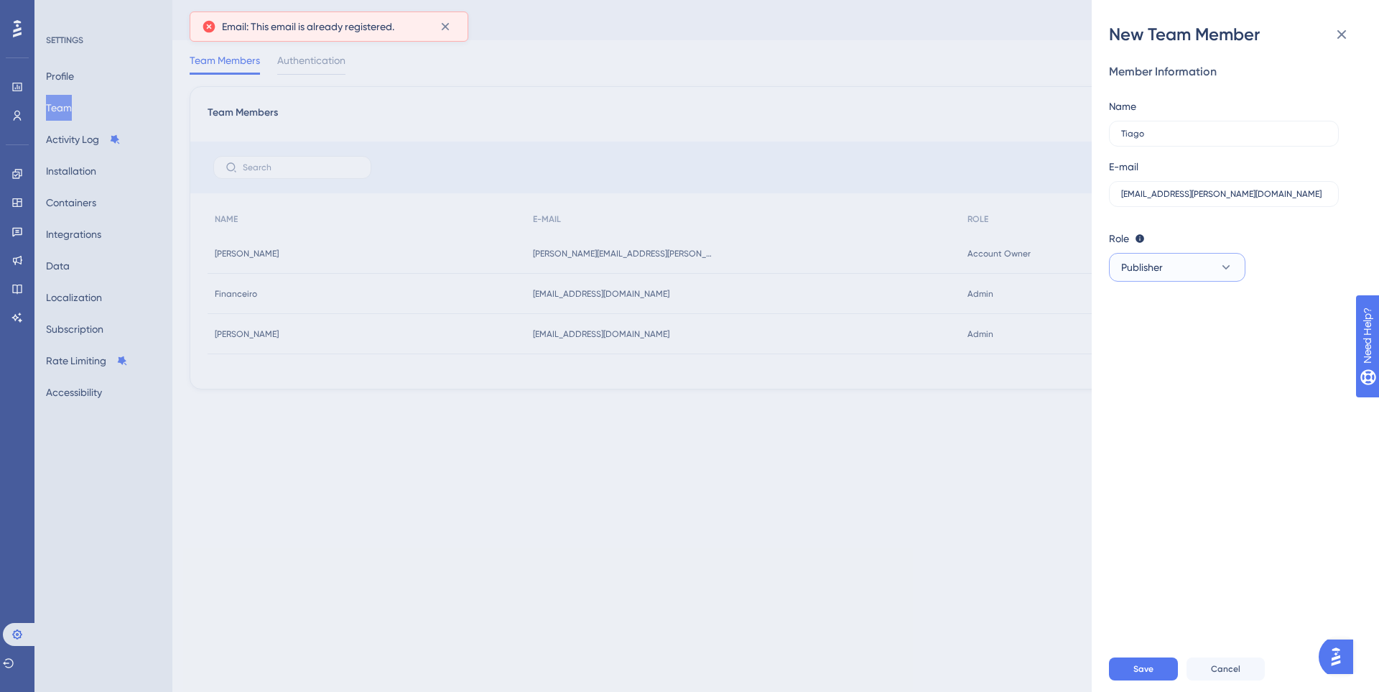
click at [1165, 262] on button "Publisher" at bounding box center [1177, 267] width 137 height 29
click at [1150, 315] on span "Admin" at bounding box center [1144, 310] width 29 height 17
click at [1153, 663] on span "Save" at bounding box center [1144, 668] width 20 height 11
click at [1341, 34] on icon at bounding box center [1341, 34] width 17 height 17
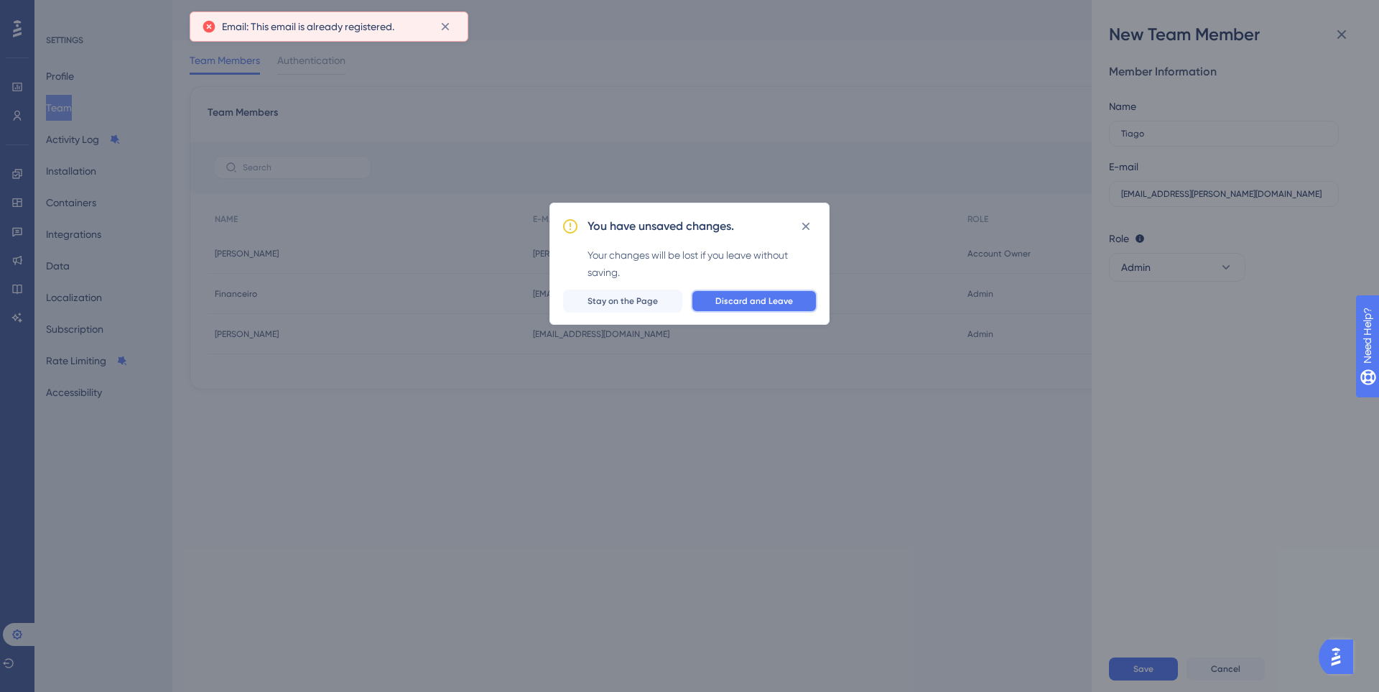
click at [757, 297] on span "Discard and Leave" at bounding box center [755, 300] width 78 height 11
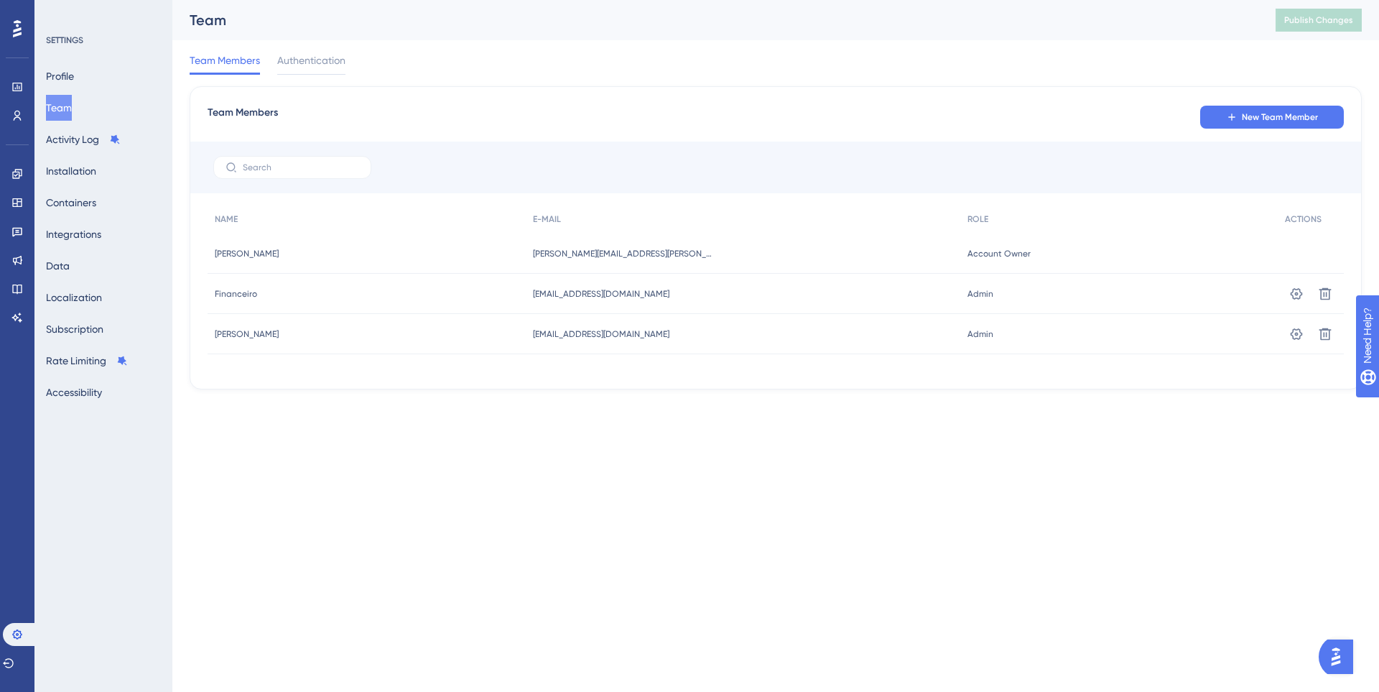
click at [310, 50] on div "Team Members Authentication" at bounding box center [776, 63] width 1173 height 46
click at [310, 62] on span "Authentication" at bounding box center [311, 60] width 68 height 17
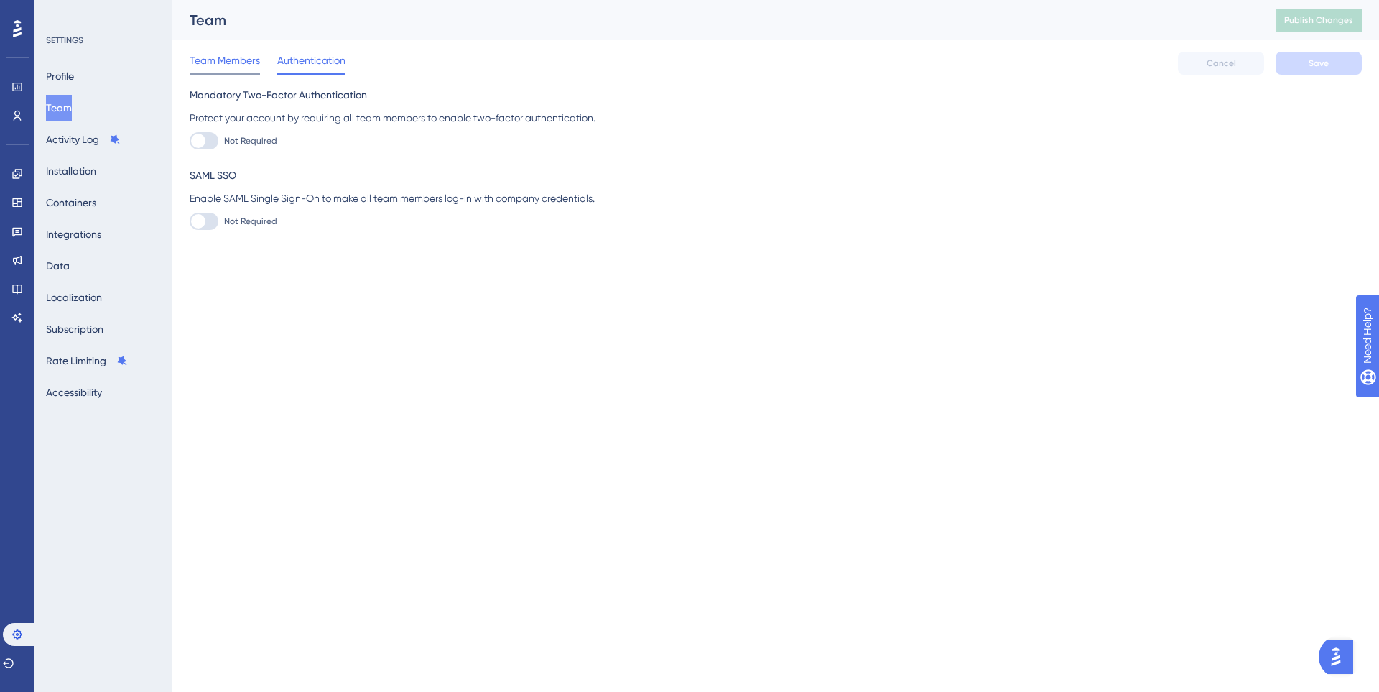
click at [246, 64] on span "Team Members" at bounding box center [225, 60] width 70 height 17
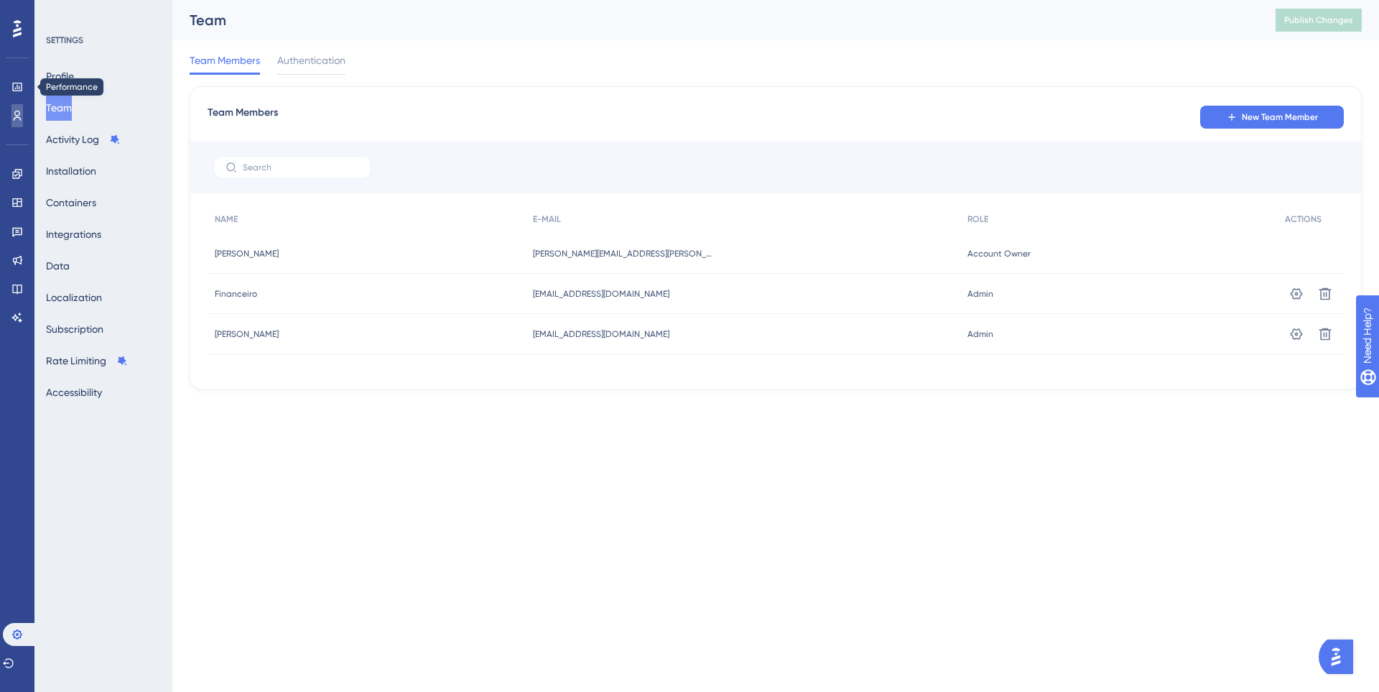
click at [18, 114] on icon at bounding box center [16, 115] width 11 height 11
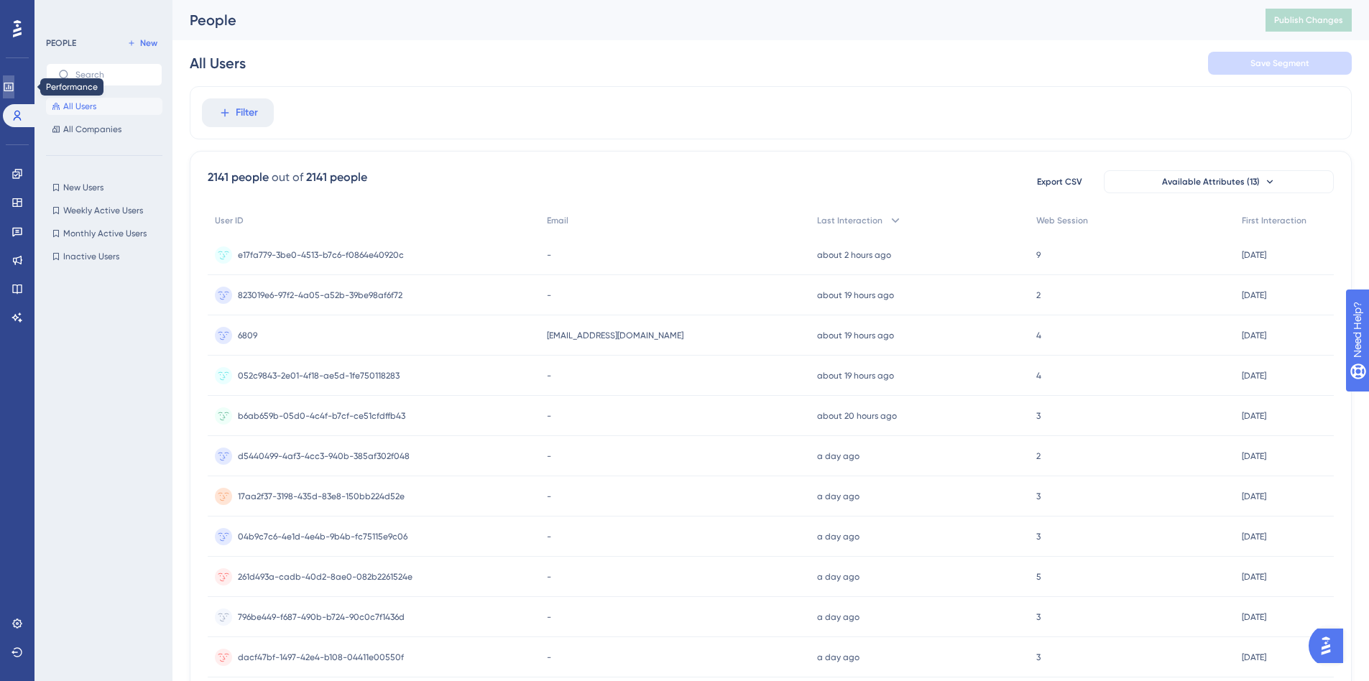
click at [14, 90] on icon at bounding box center [8, 86] width 11 height 11
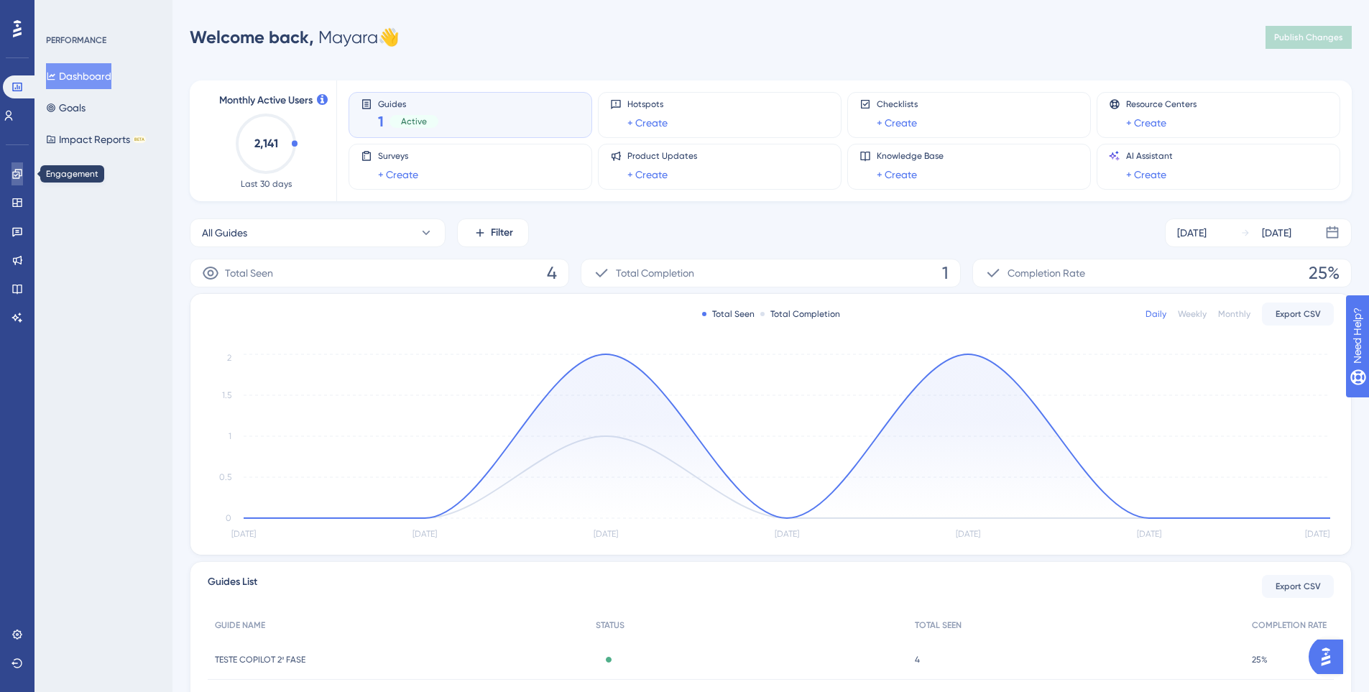
click at [20, 171] on icon at bounding box center [16, 173] width 11 height 11
